Goal: Transaction & Acquisition: Subscribe to service/newsletter

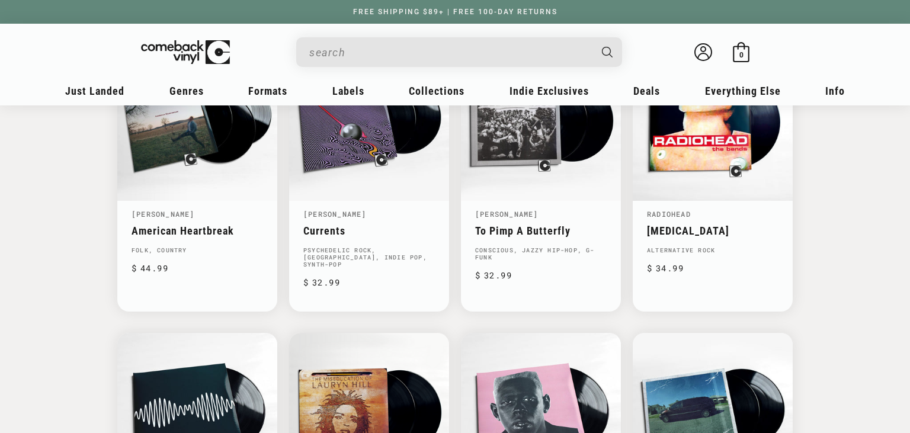
scroll to position [1189, 0]
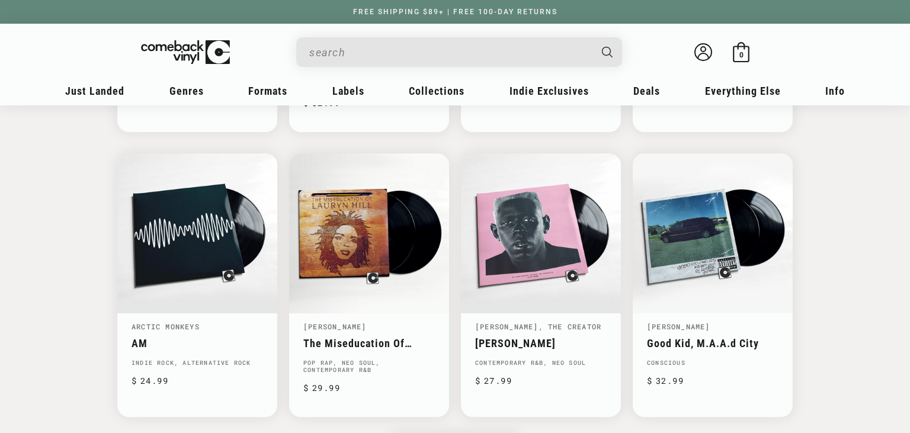
click at [351, 48] on input "When autocomplete results are available use up and down arrows to review and en…" at bounding box center [449, 52] width 281 height 24
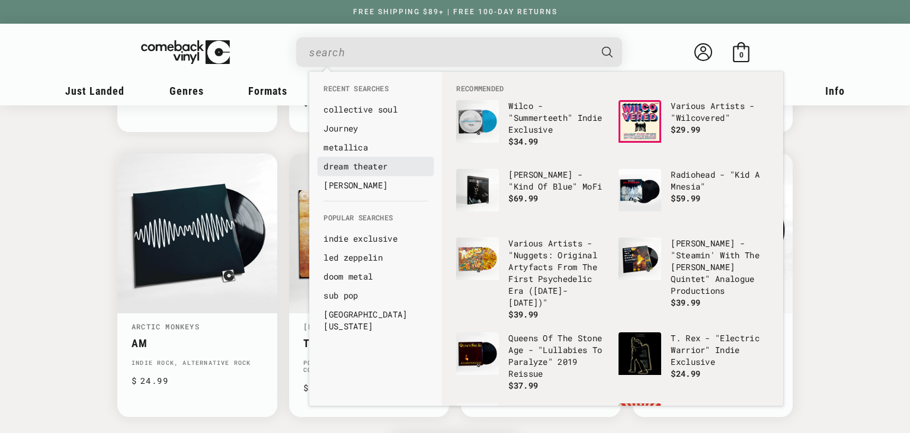
click at [361, 167] on link "dream theater" at bounding box center [376, 167] width 104 height 12
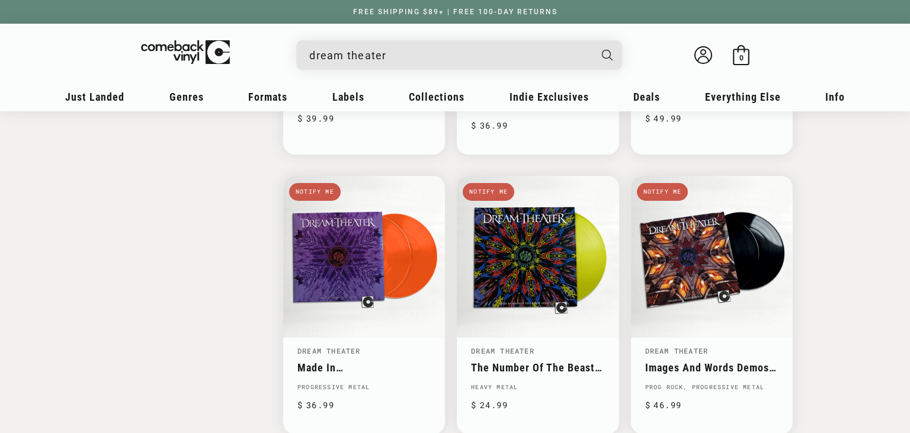
scroll to position [1815, 0]
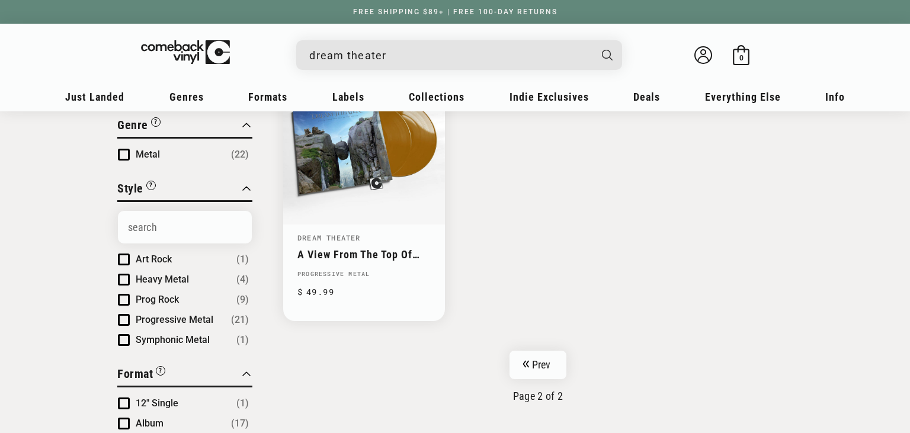
scroll to position [125, 0]
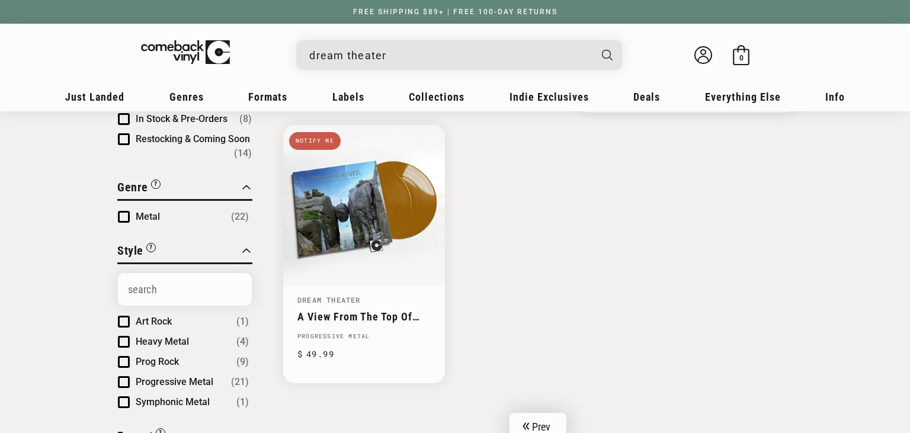
click at [536, 413] on link "Prev" at bounding box center [538, 427] width 57 height 28
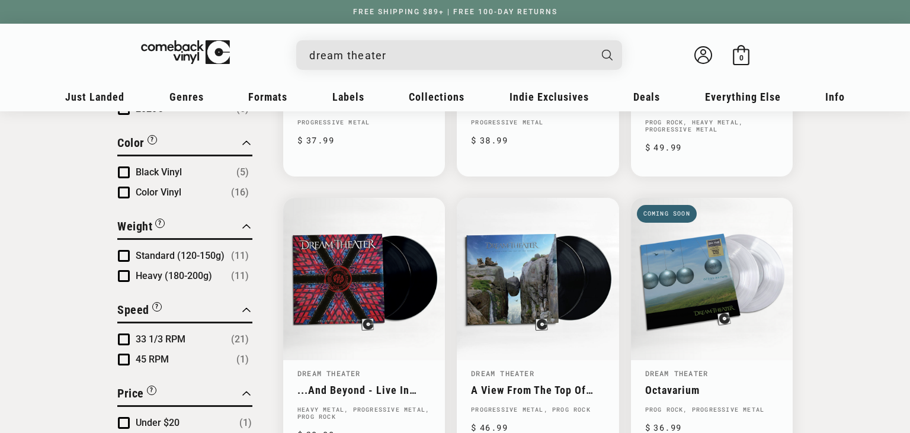
scroll to position [688, 0]
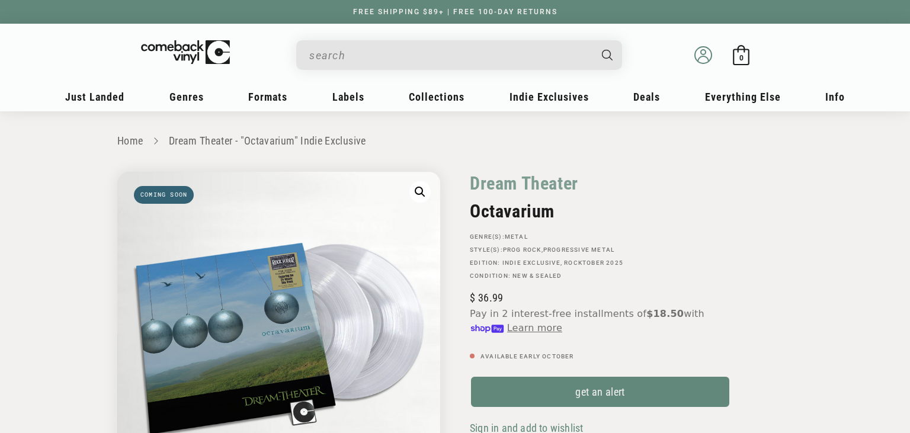
click at [705, 56] on icon at bounding box center [703, 58] width 11 height 5
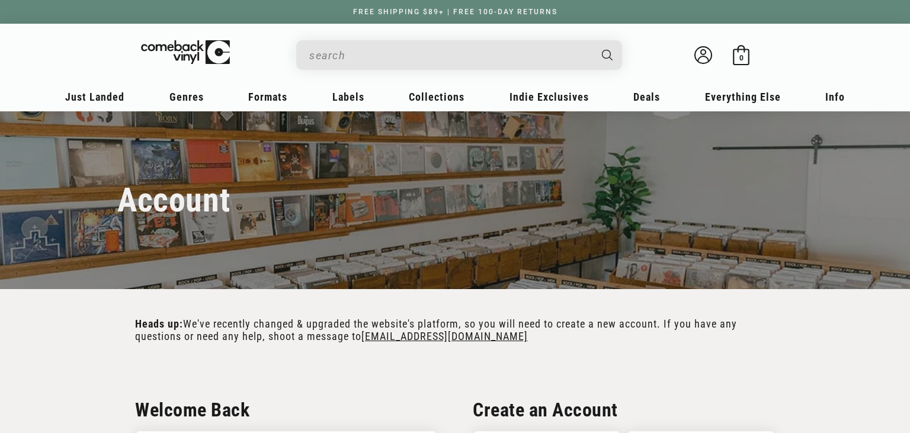
scroll to position [250, 0]
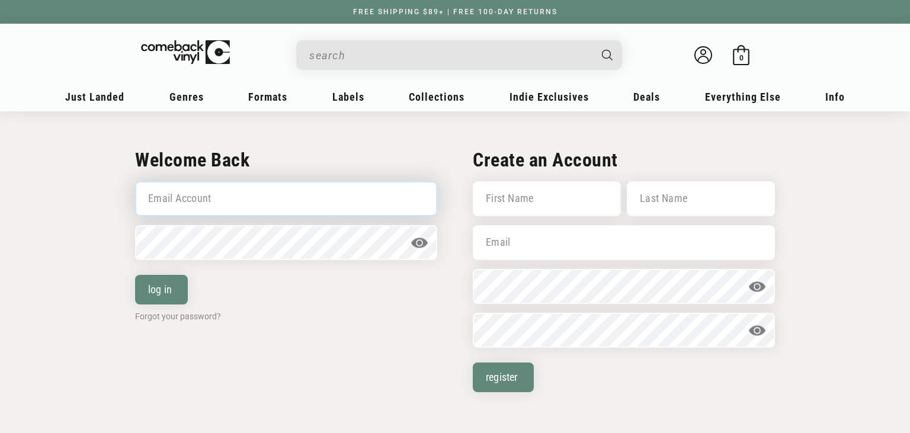
click at [229, 187] on input "Email Account" at bounding box center [286, 198] width 302 height 35
click at [227, 190] on input "Email Account" at bounding box center [286, 198] width 302 height 35
type input "[EMAIL_ADDRESS][DOMAIN_NAME]"
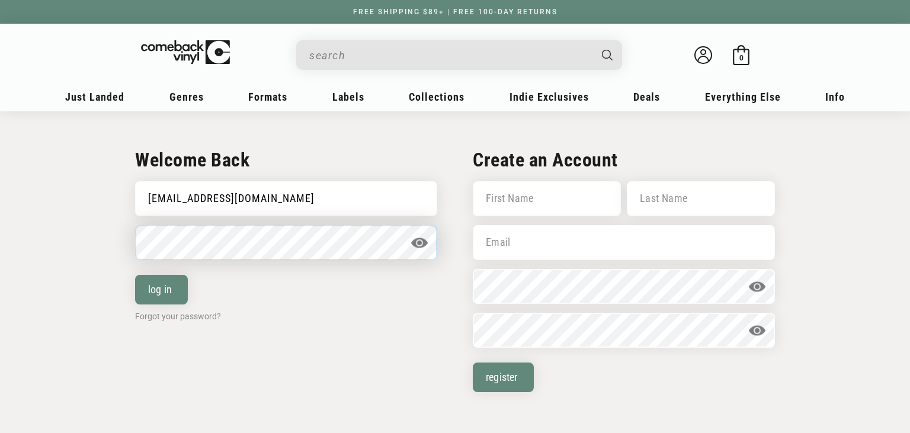
click at [135, 275] on button "log in" at bounding box center [161, 290] width 53 height 30
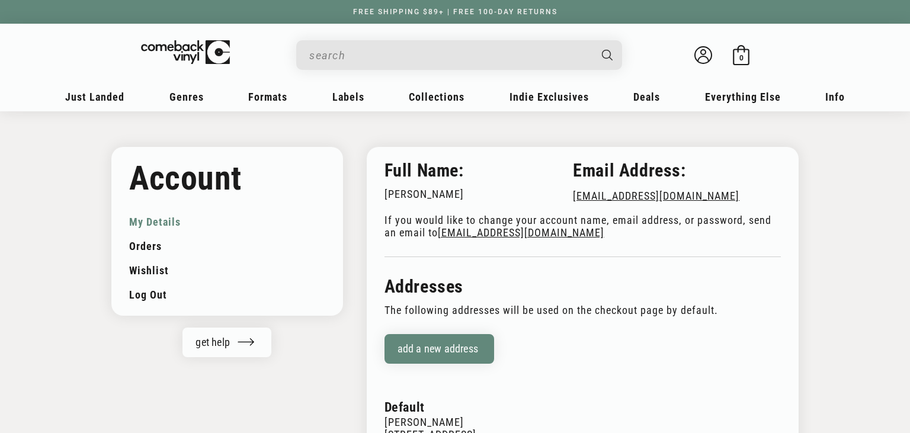
click at [339, 47] on input "When autocomplete results are available use up and down arrows to review and en…" at bounding box center [449, 55] width 281 height 24
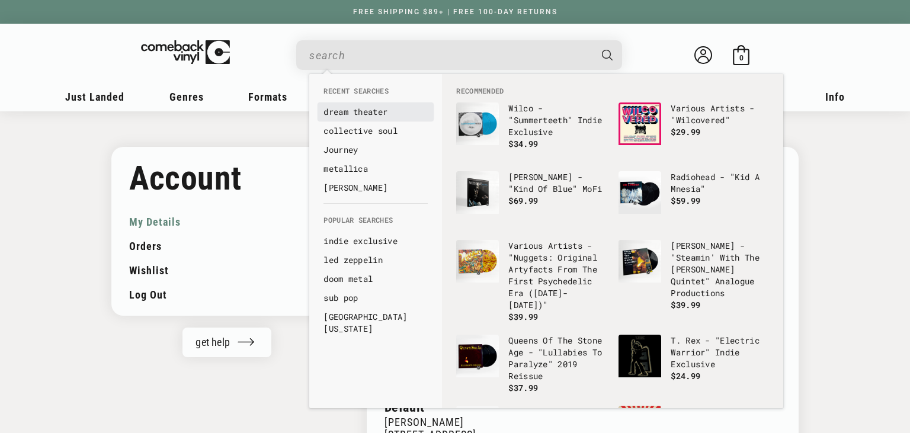
click at [361, 112] on link "dream theater" at bounding box center [376, 112] width 104 height 12
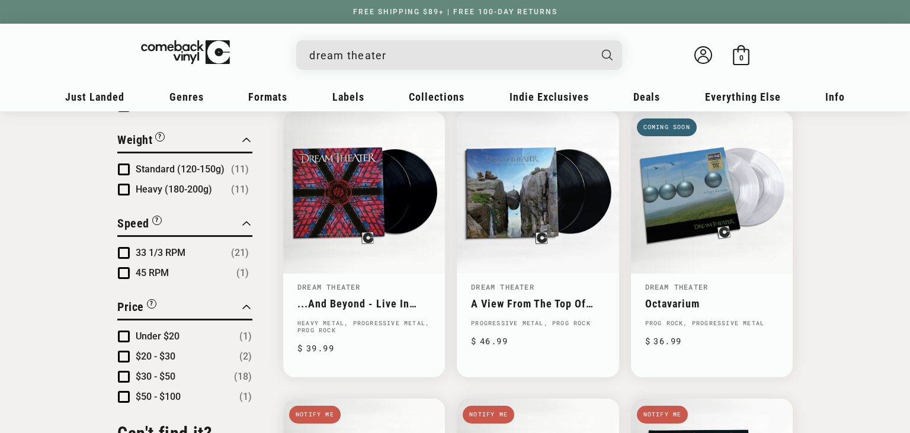
scroll to position [688, 0]
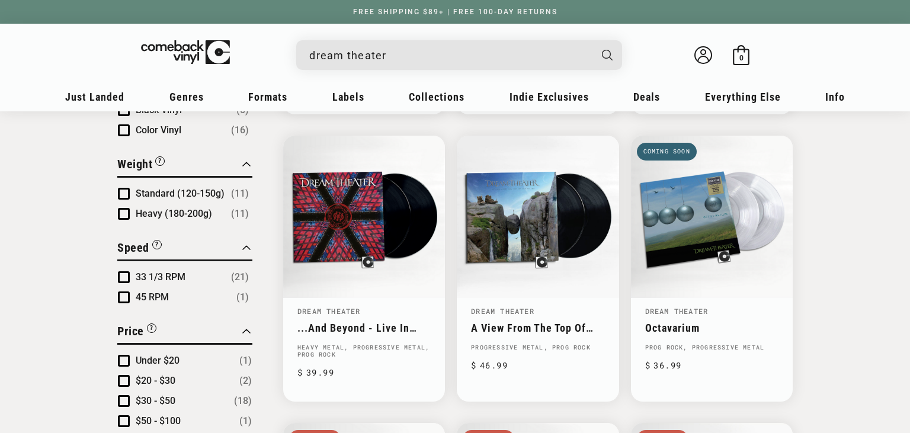
click at [681, 322] on link "Octavarium" at bounding box center [711, 328] width 133 height 12
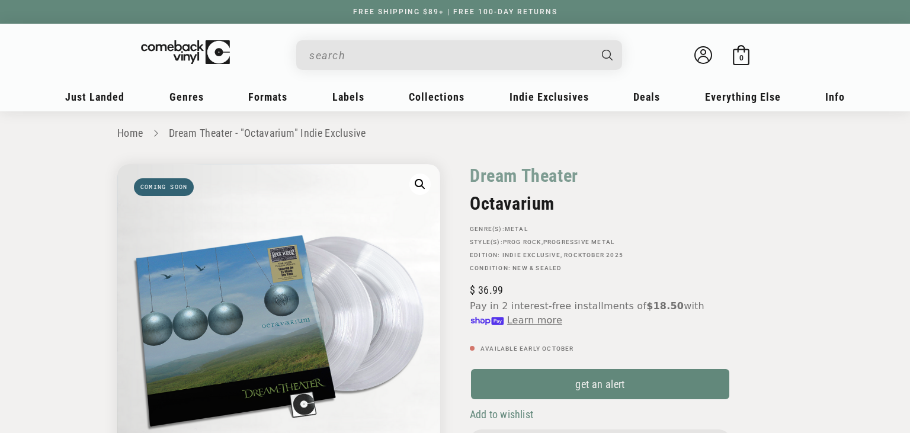
scroll to position [125, 0]
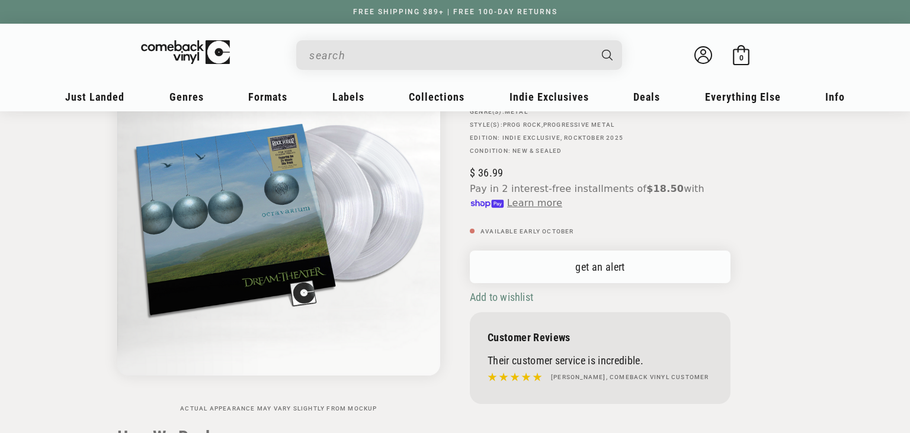
click at [606, 267] on link "get an alert" at bounding box center [600, 267] width 261 height 33
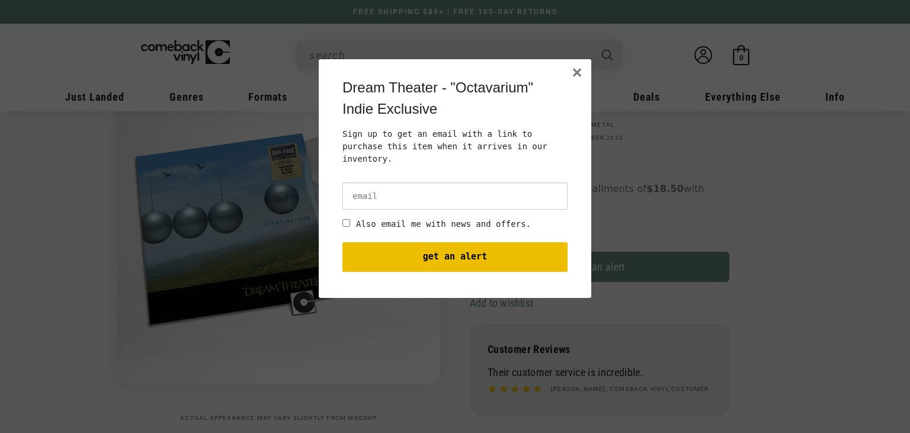
click at [410, 183] on input "email" at bounding box center [455, 196] width 225 height 27
type input "[EMAIL_ADDRESS][DOMAIN_NAME]"
click at [397, 75] on div "× Dream Theater - "Octavarium" Indie Exclusive Sign up to get an email with a l…" at bounding box center [455, 178] width 273 height 239
click at [473, 242] on button "get an alert" at bounding box center [455, 257] width 225 height 30
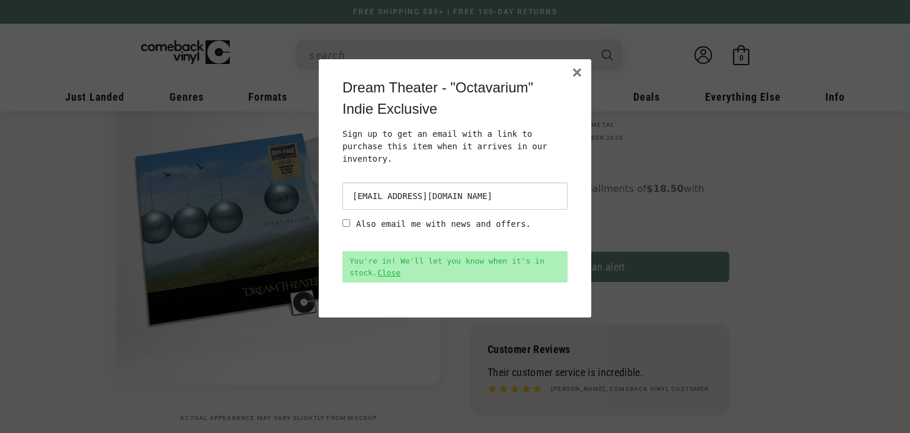
click at [1, 165] on body "× Dream Theater - "Octavarium" Indie Exclusive Sign up to get an email with a l…" at bounding box center [455, 275] width 910 height 433
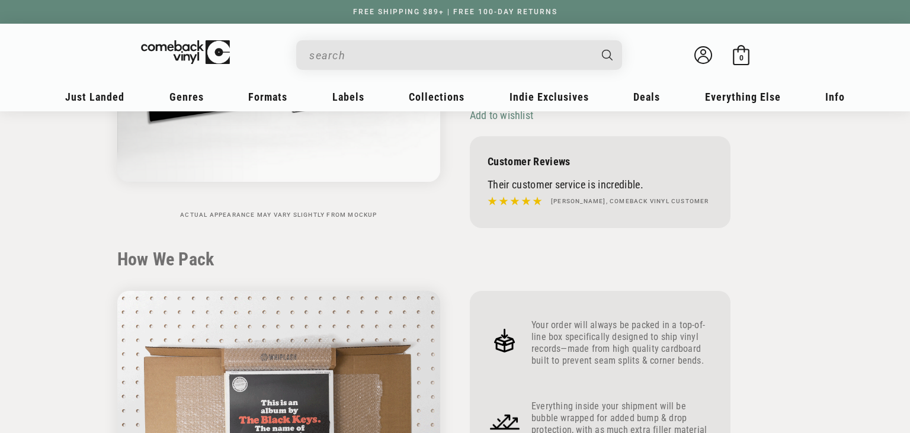
scroll to position [62, 0]
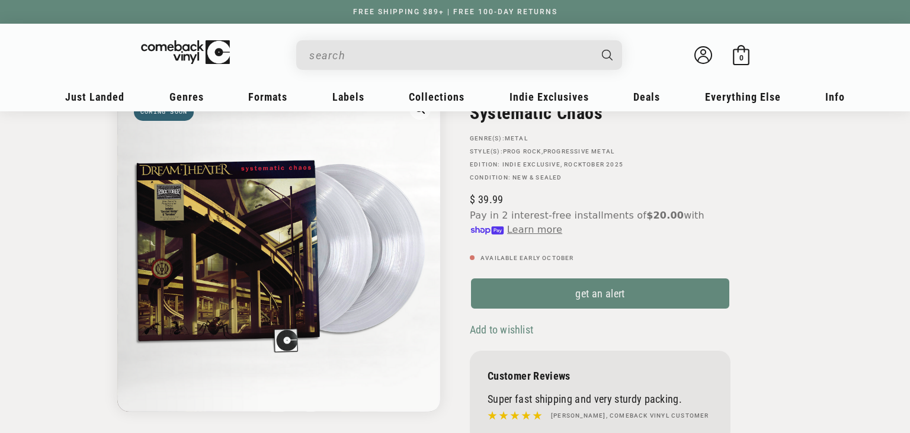
scroll to position [125, 0]
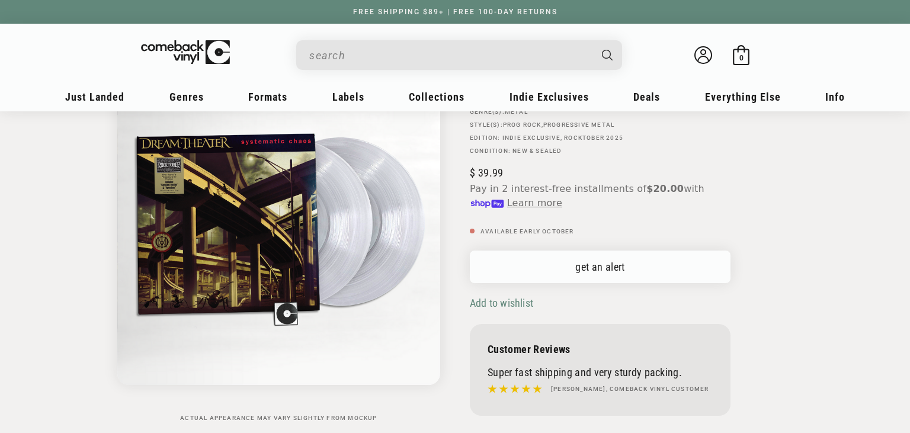
click at [628, 273] on link "get an alert" at bounding box center [600, 267] width 261 height 33
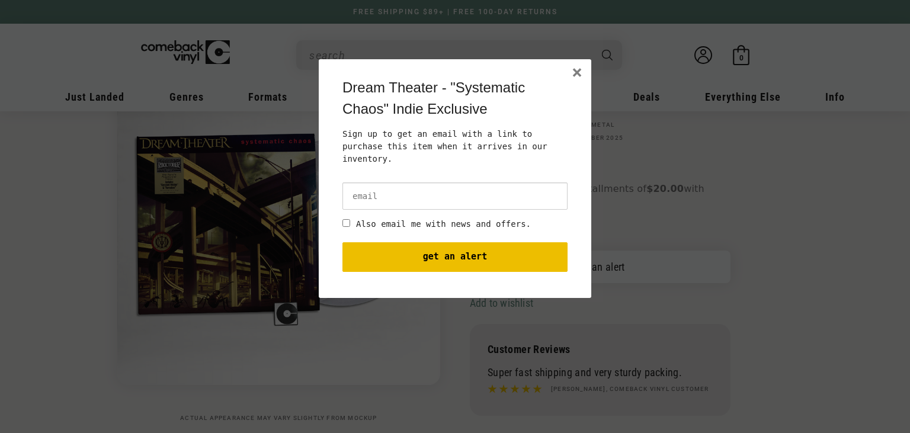
scroll to position [0, 0]
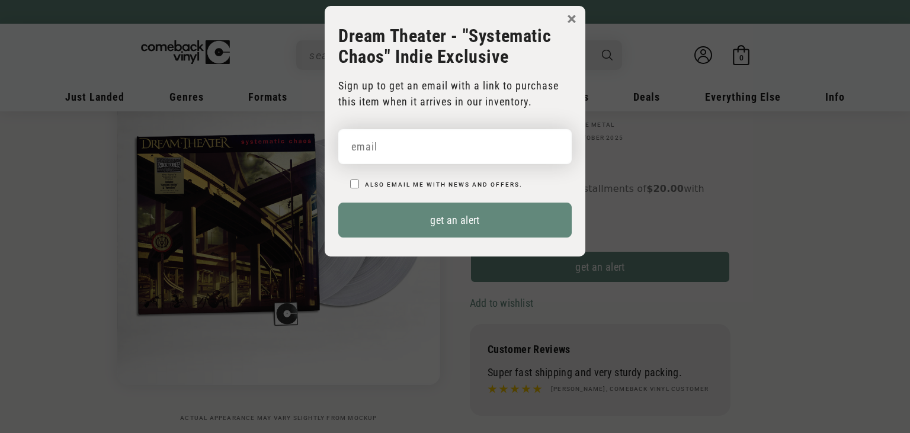
click at [460, 143] on input "email" at bounding box center [455, 146] width 234 height 35
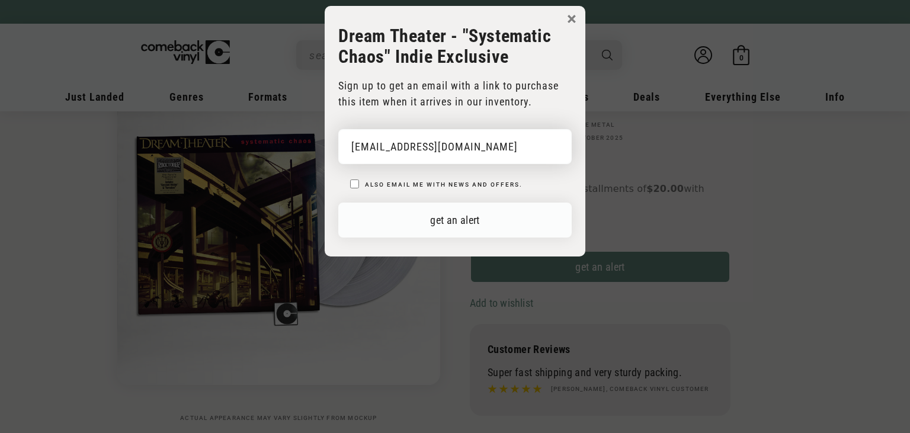
type input "[EMAIL_ADDRESS][DOMAIN_NAME]"
click at [455, 221] on button "get an alert" at bounding box center [455, 220] width 234 height 35
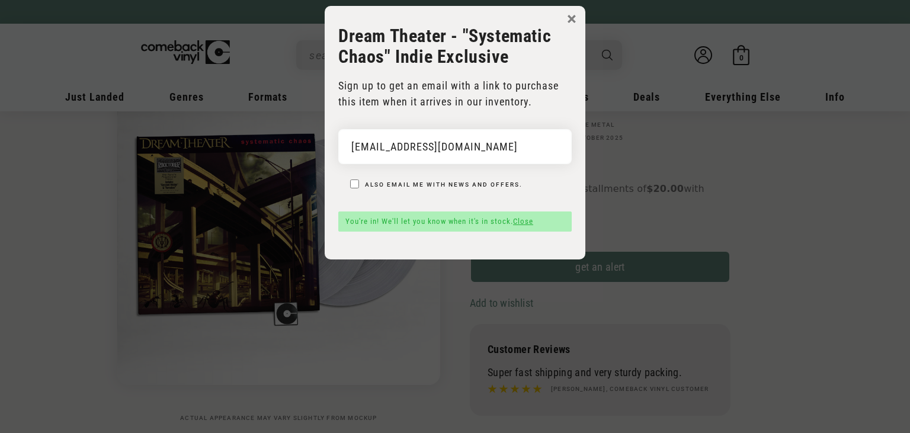
click at [22, 213] on body "× Dream Theater - "Systematic Chaos" Indie Exclusive Sign up to get an email wi…" at bounding box center [455, 222] width 910 height 433
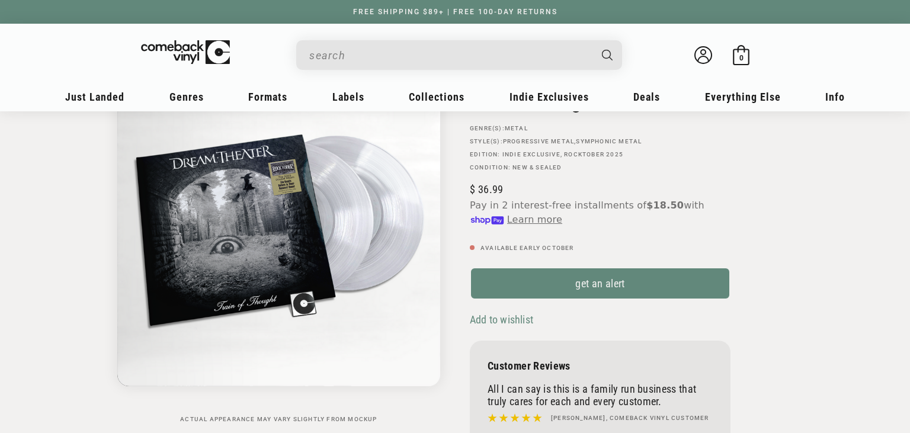
scroll to position [62, 0]
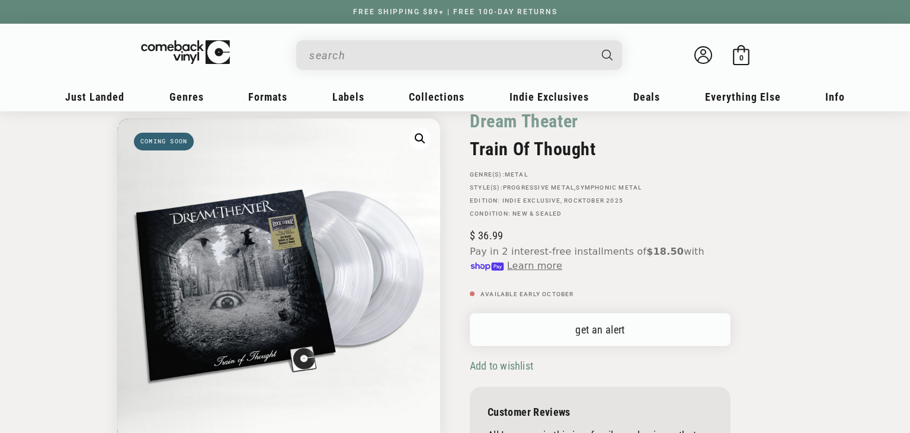
click at [595, 328] on link "get an alert" at bounding box center [600, 330] width 261 height 33
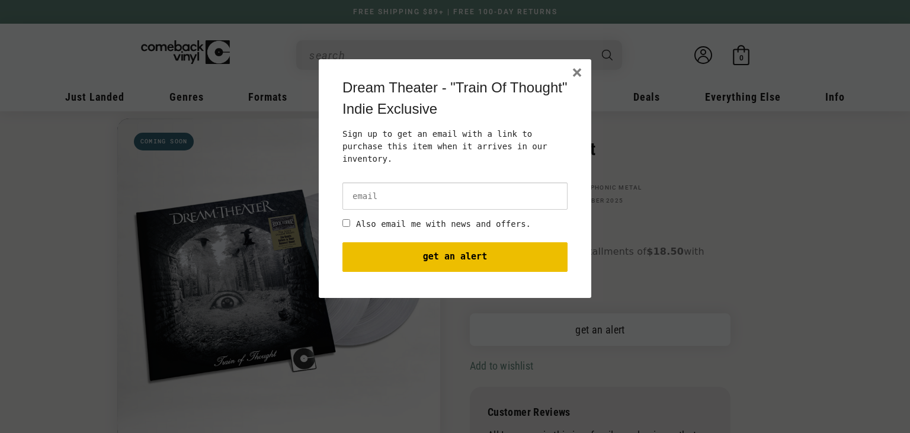
scroll to position [0, 0]
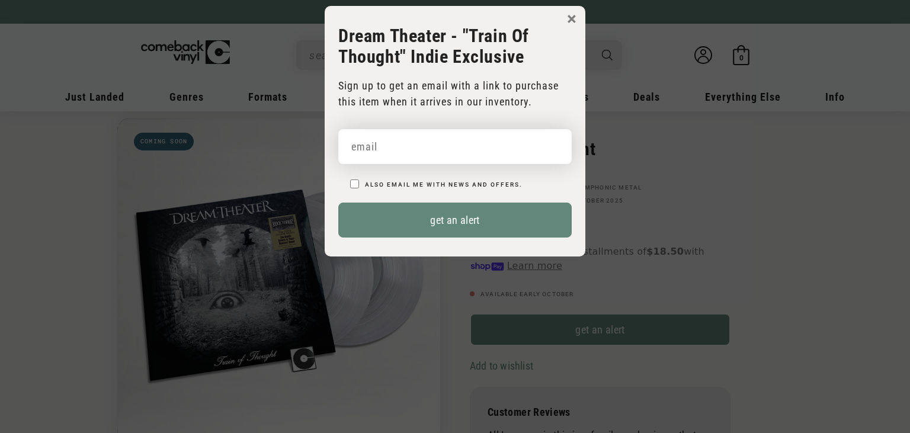
click at [410, 148] on input "email" at bounding box center [455, 146] width 234 height 35
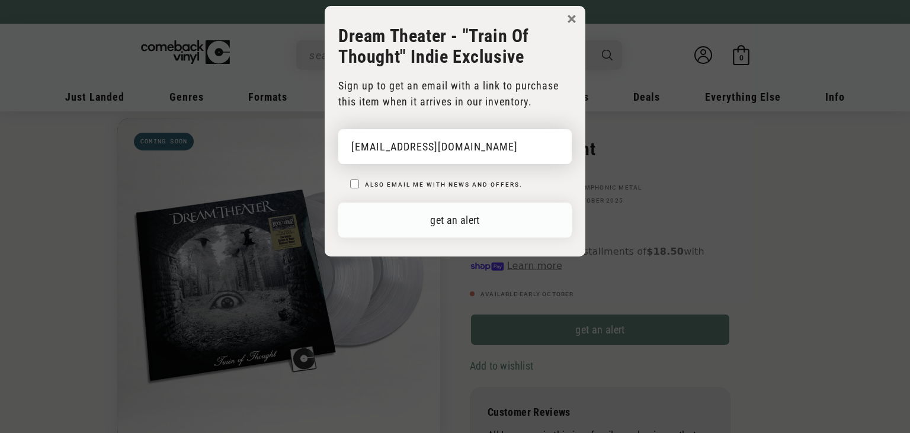
type input "[EMAIL_ADDRESS][DOMAIN_NAME]"
click at [434, 226] on button "get an alert" at bounding box center [455, 220] width 234 height 35
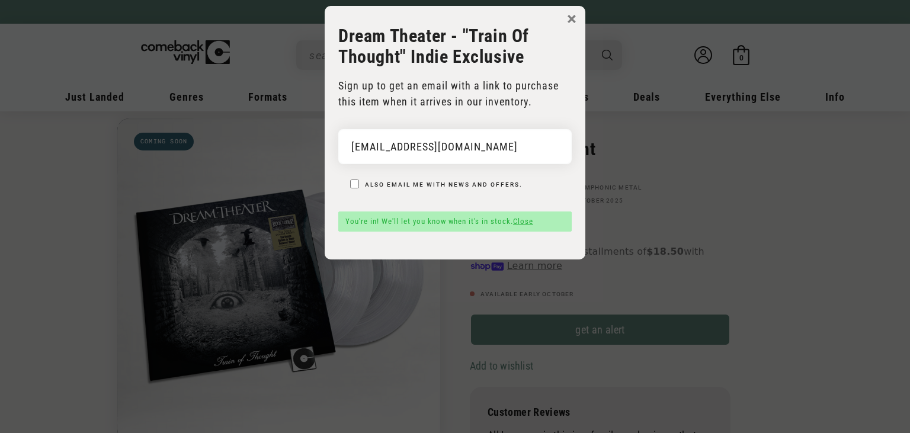
click at [0, 207] on body "× Dream Theater - "Train Of Thought" Indie Exclusive Sign up to get an email wi…" at bounding box center [455, 222] width 910 height 433
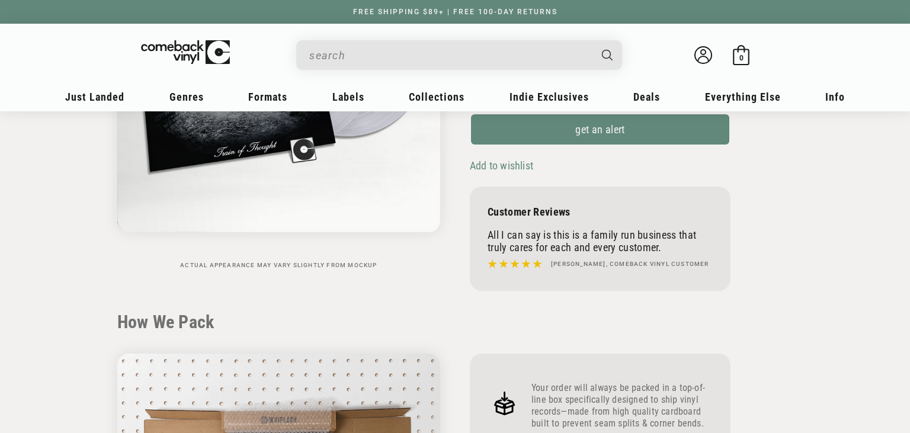
scroll to position [375, 0]
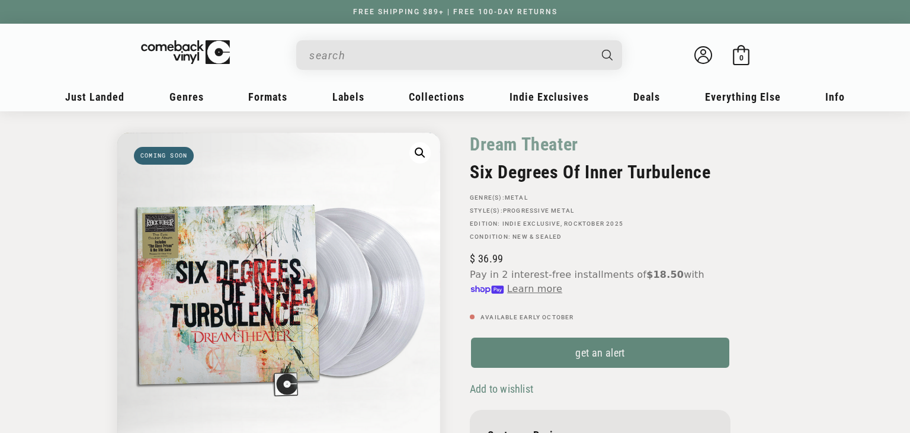
scroll to position [62, 0]
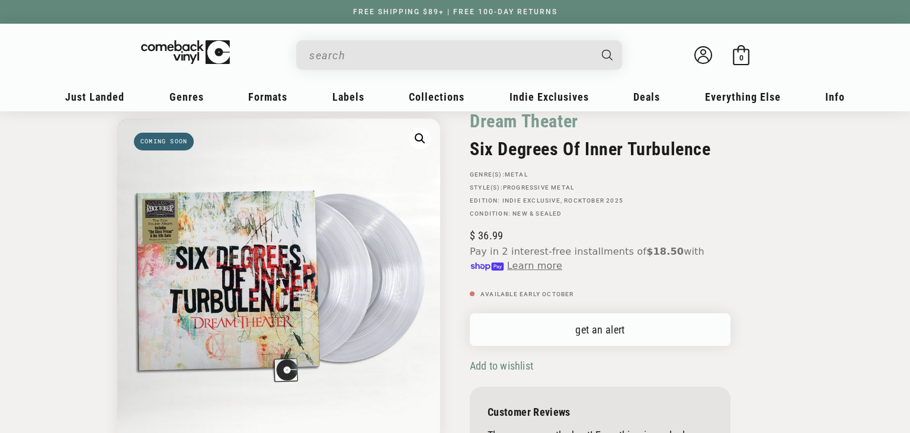
click at [600, 328] on link "get an alert" at bounding box center [600, 330] width 261 height 33
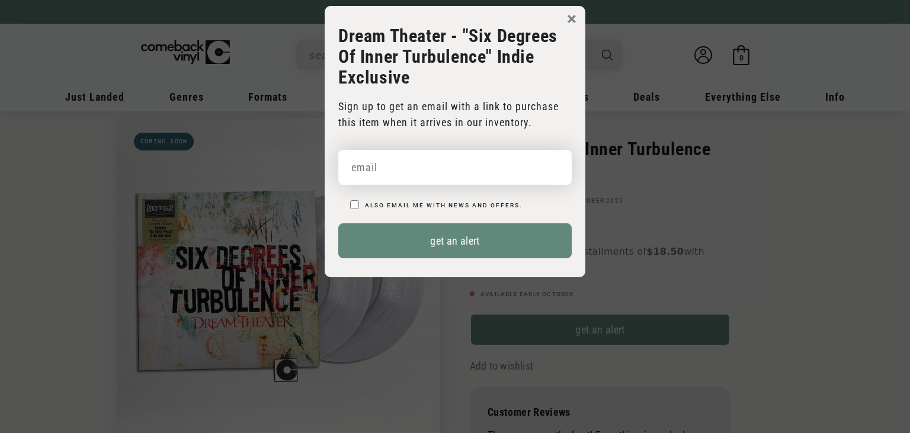
click at [445, 172] on input "email" at bounding box center [455, 167] width 234 height 35
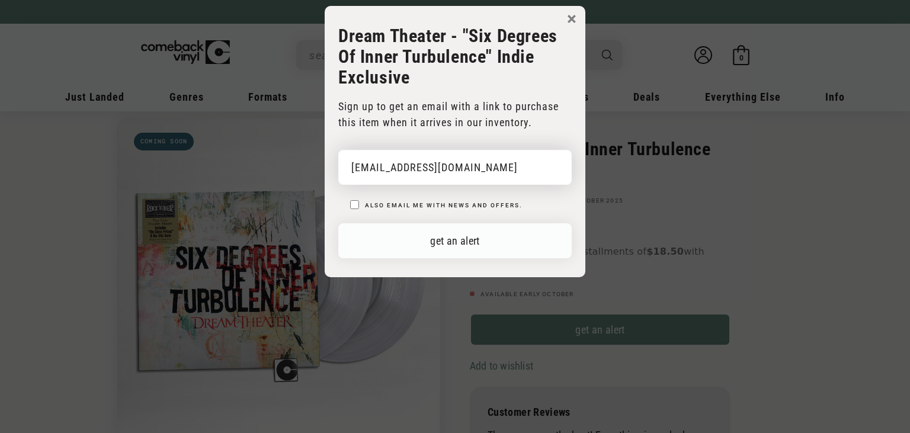
type input "[EMAIL_ADDRESS][DOMAIN_NAME]"
click at [448, 245] on button "get an alert" at bounding box center [455, 240] width 234 height 35
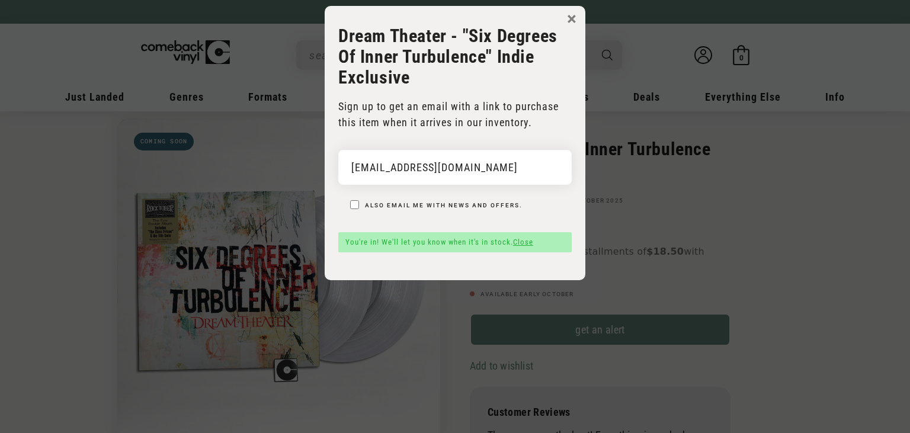
click at [0, 196] on body "× Dream Theater - "Six Degrees Of Inner Turbulence" Indie Exclusive Sign up to …" at bounding box center [455, 222] width 910 height 433
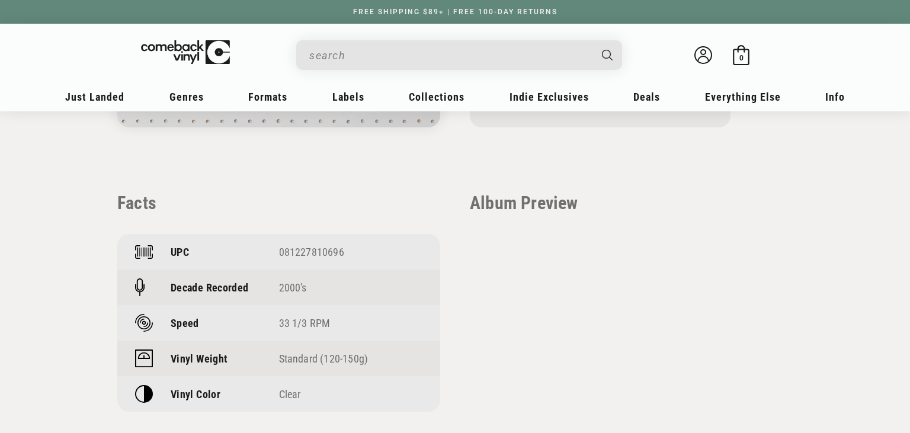
scroll to position [813, 0]
